Goal: Use online tool/utility

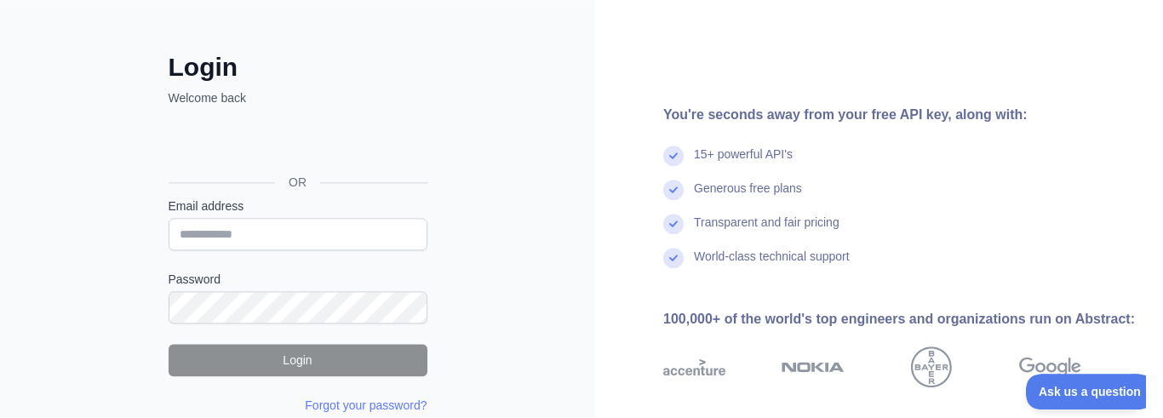
scroll to position [37, 0]
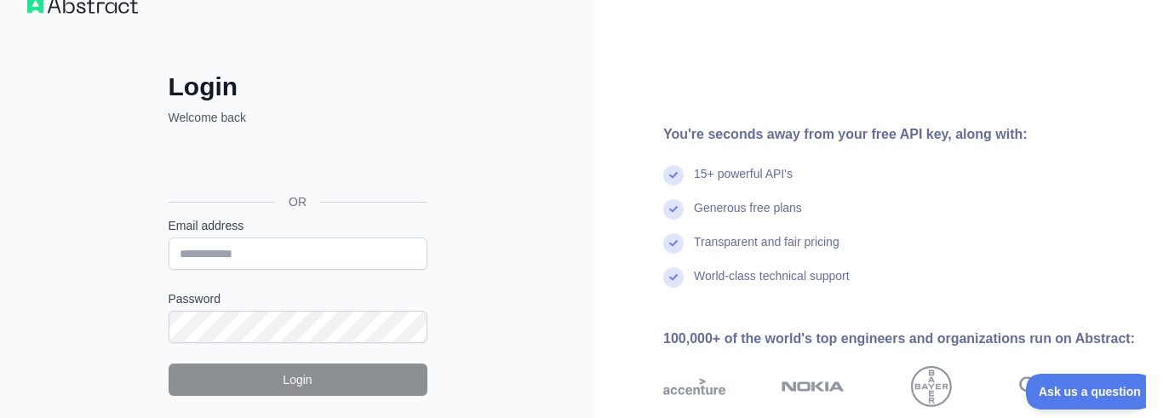
click at [307, 159] on div "Fazer login com o Google. Abre em uma nova guia" at bounding box center [296, 163] width 255 height 37
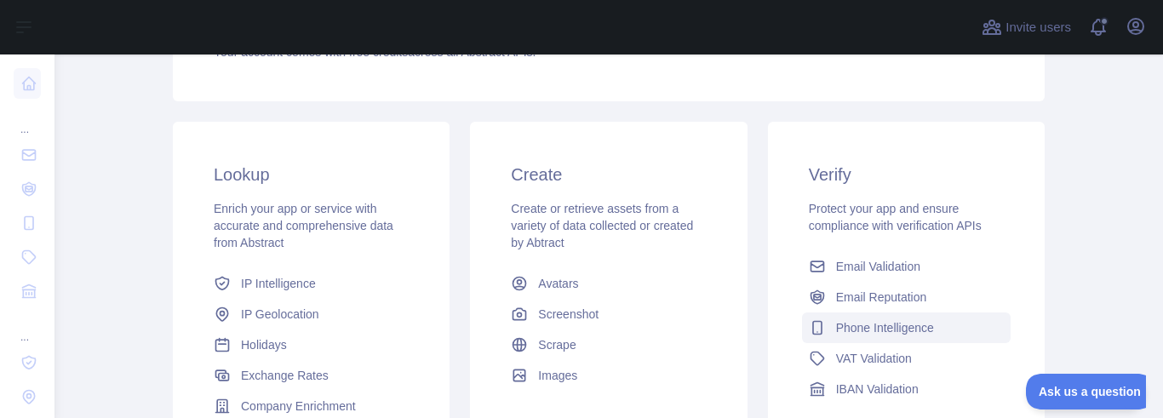
scroll to position [508, 0]
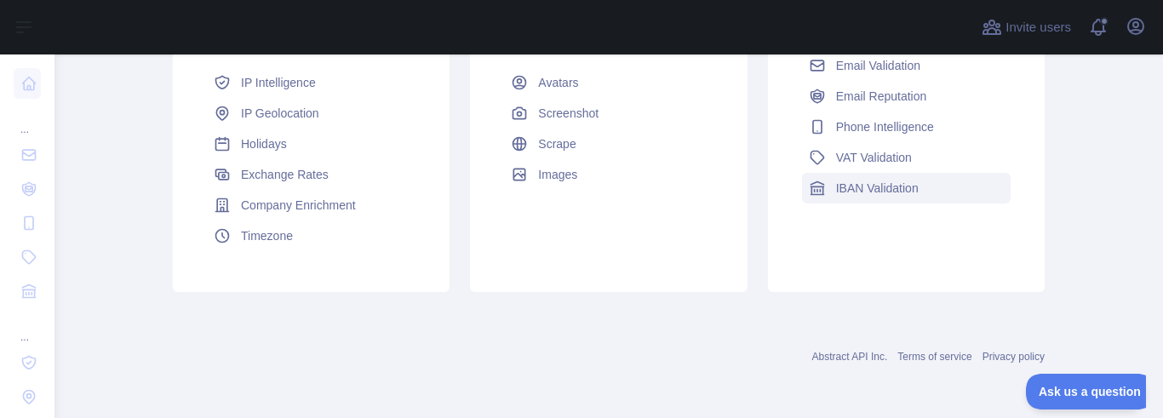
click at [874, 181] on span "IBAN Validation" at bounding box center [877, 188] width 83 height 17
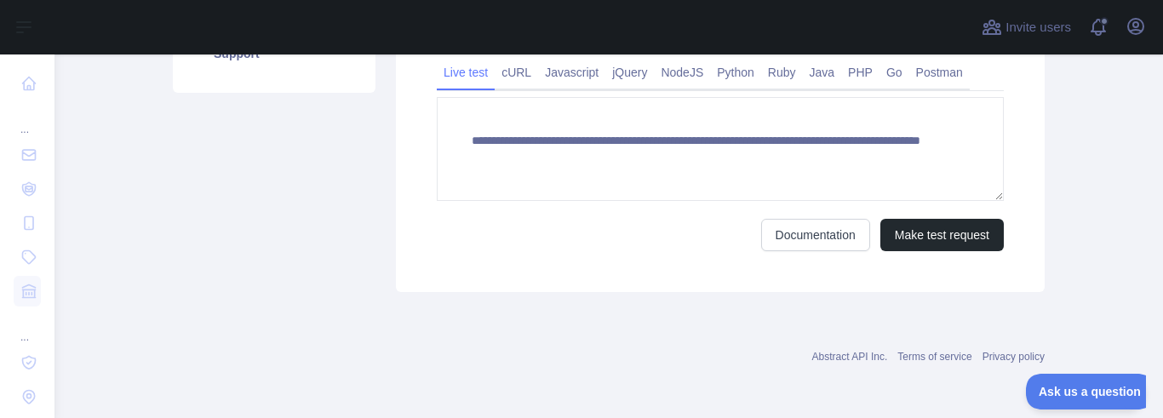
type textarea "**********"
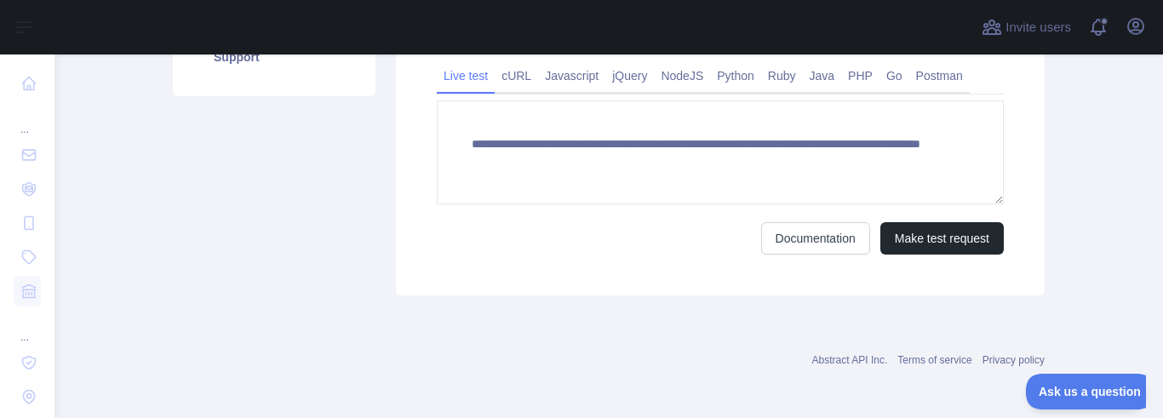
scroll to position [364, 0]
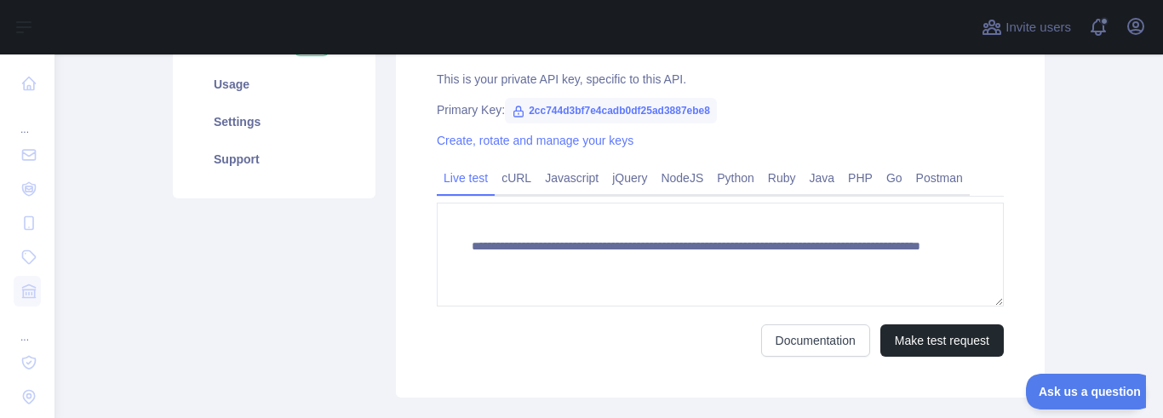
click at [621, 106] on span "2cc744d3bf7e4cadb0df25ad3887ebe8" at bounding box center [611, 111] width 212 height 26
copy span "2cc744d3bf7e4cadb0df25ad3887ebe8"
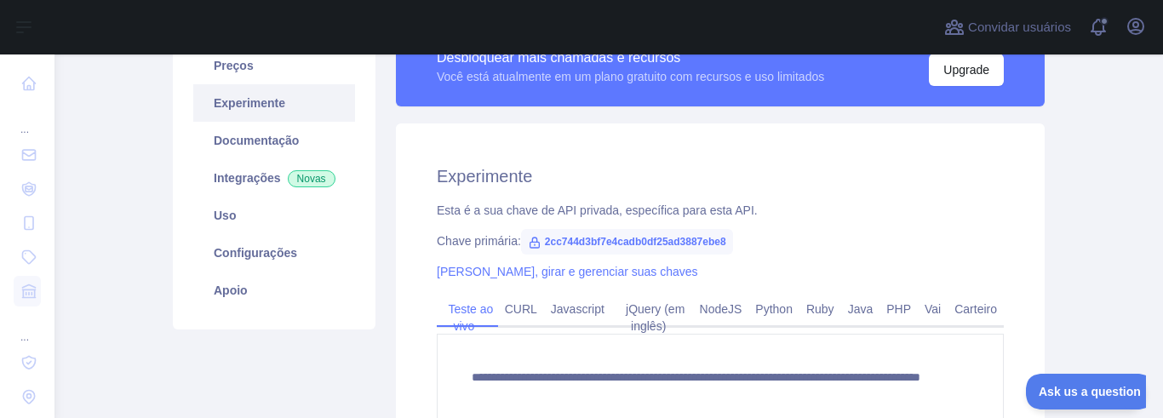
scroll to position [261, 0]
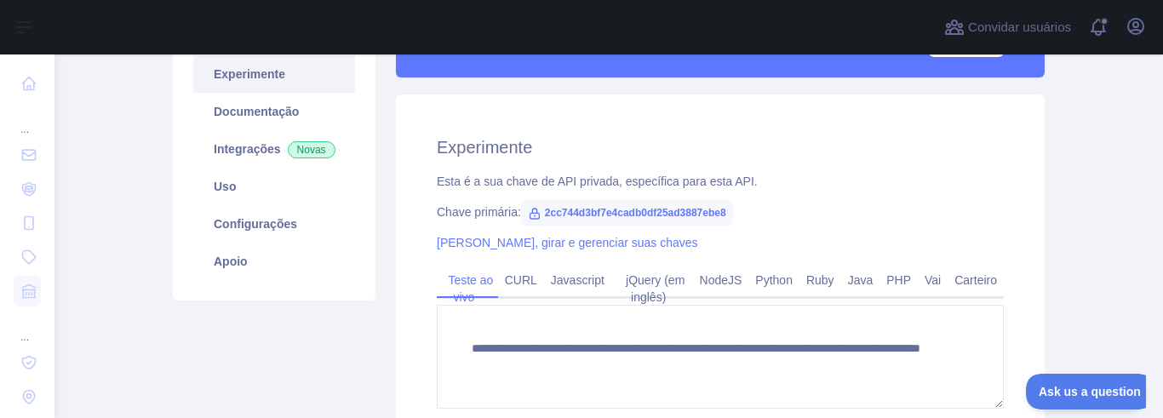
click at [607, 207] on span "2cc744d3bf7e4cadb0df25ad3887ebe8" at bounding box center [627, 213] width 212 height 26
